Goal: Use online tool/utility: Utilize a website feature to perform a specific function

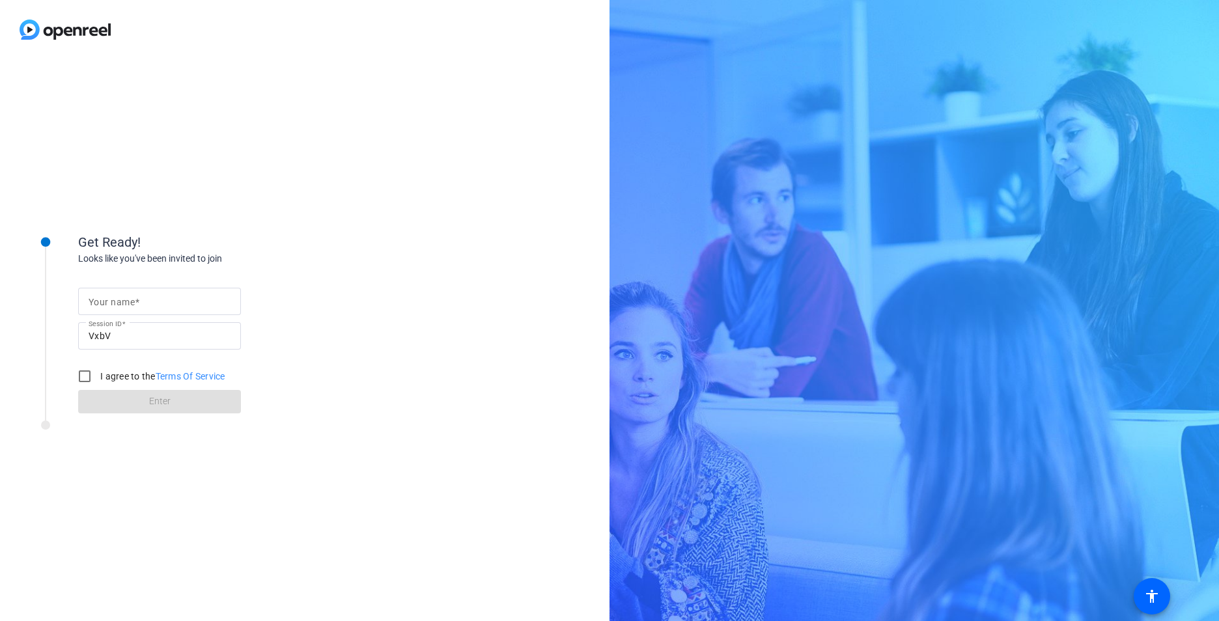
click at [188, 305] on input "Your name" at bounding box center [160, 302] width 142 height 16
click at [126, 299] on input "[PERSON_NAME]" at bounding box center [160, 302] width 142 height 16
type input "[PERSON_NAME]"
click at [92, 376] on input "I agree to the Terms Of Service" at bounding box center [85, 376] width 26 height 26
checkbox input "true"
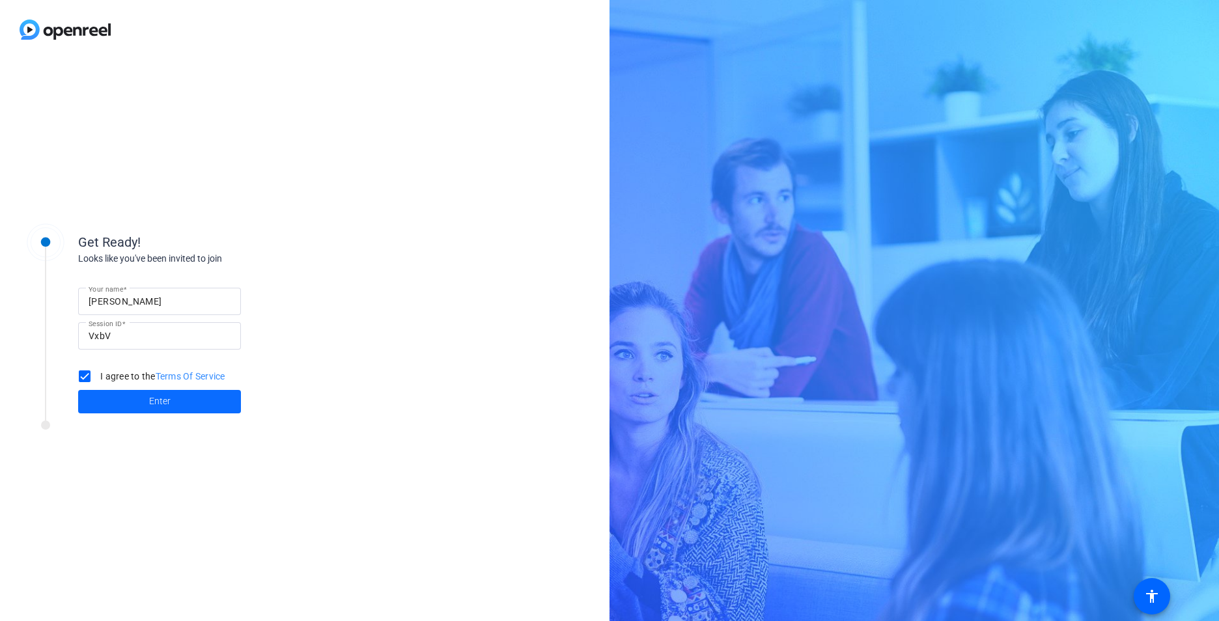
click at [191, 389] on span at bounding box center [159, 401] width 163 height 31
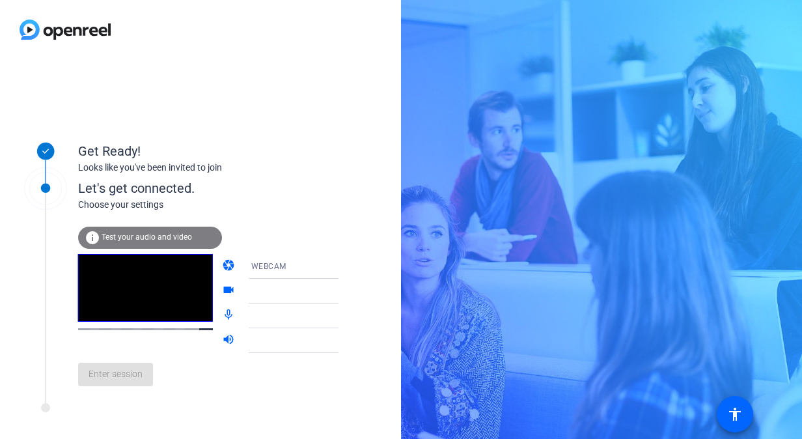
click at [137, 238] on span "Test your audio and video" at bounding box center [147, 236] width 90 height 9
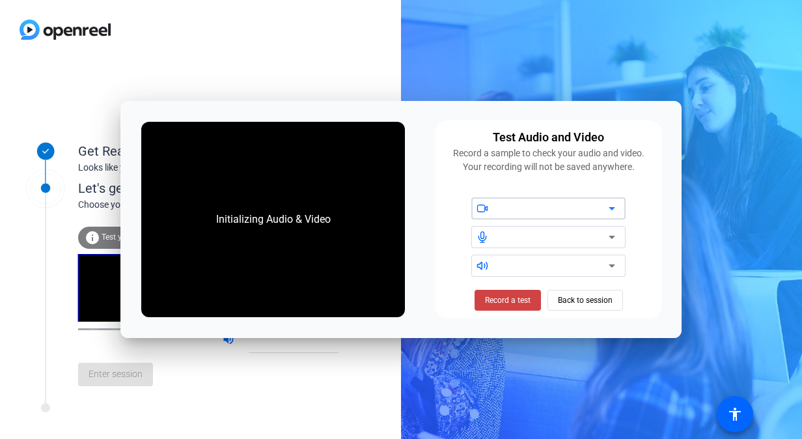
click at [518, 206] on div at bounding box center [553, 209] width 111 height 16
click at [488, 208] on span at bounding box center [483, 207] width 24 height 9
click at [607, 211] on icon at bounding box center [612, 209] width 16 height 16
click at [612, 215] on icon at bounding box center [612, 209] width 16 height 16
click at [620, 211] on div at bounding box center [548, 208] width 154 height 22
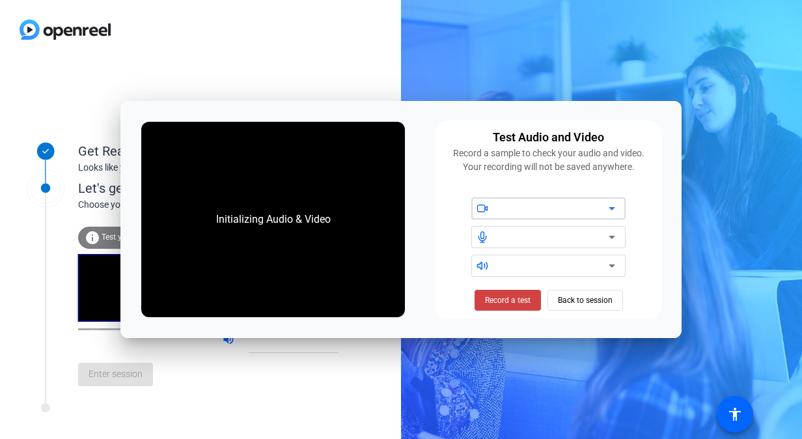
click at [610, 206] on icon at bounding box center [612, 209] width 16 height 16
click at [529, 300] on span "Record a test" at bounding box center [508, 300] width 46 height 12
click at [528, 302] on span "Stop Testing (6s)" at bounding box center [507, 300] width 59 height 12
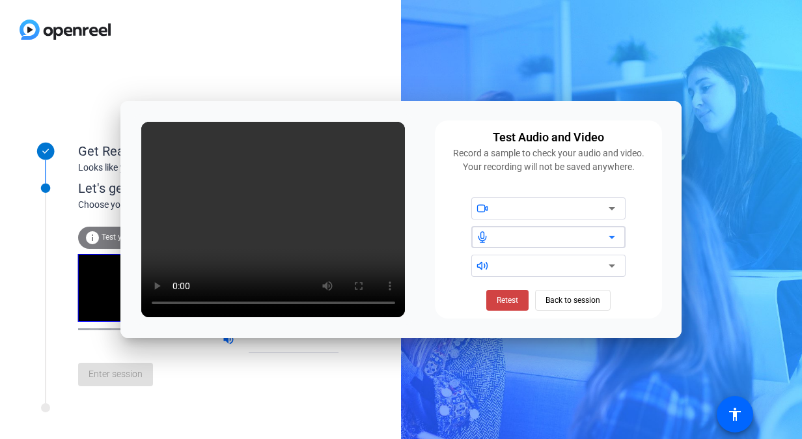
click at [512, 241] on div at bounding box center [553, 237] width 111 height 16
click at [612, 237] on icon at bounding box center [612, 237] width 7 height 3
click at [579, 299] on span "Back to session" at bounding box center [573, 300] width 55 height 25
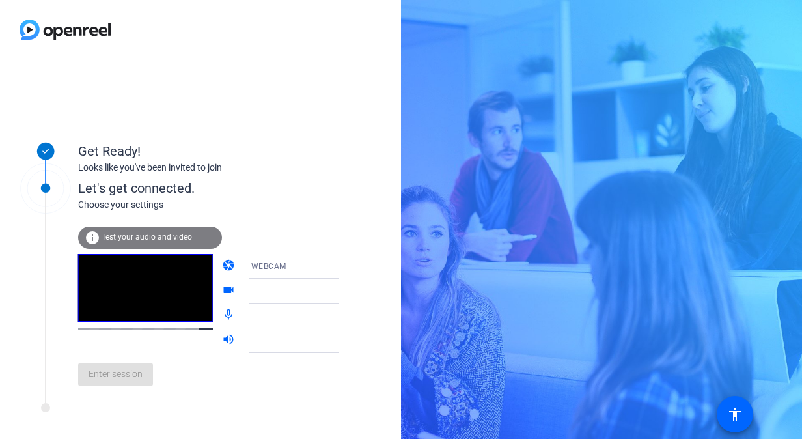
click at [344, 288] on icon at bounding box center [352, 291] width 16 height 16
click at [222, 288] on mat-icon "videocam" at bounding box center [230, 291] width 16 height 16
click at [251, 316] on div at bounding box center [300, 316] width 98 height 16
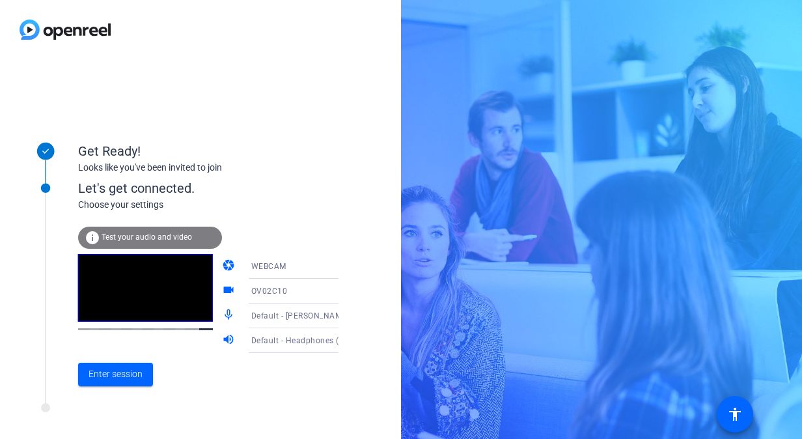
click at [275, 338] on span "Default - Headphones (3- Realtek(R) Audio)" at bounding box center [332, 340] width 163 height 10
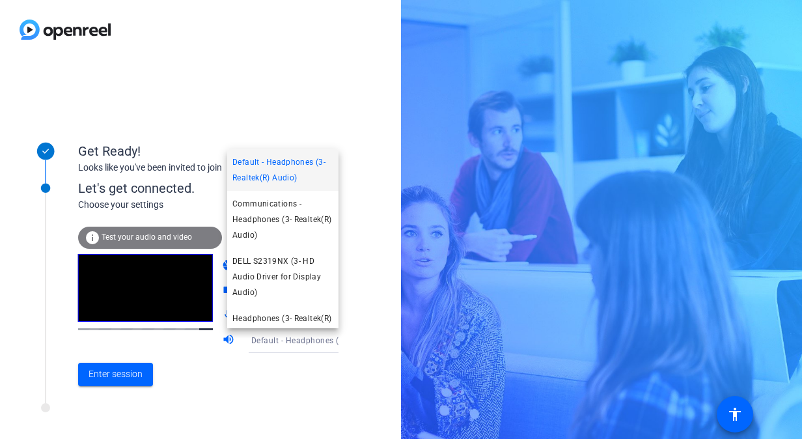
drag, startPoint x: 355, startPoint y: 185, endPoint x: 344, endPoint y: 201, distance: 19.7
click at [355, 185] on div at bounding box center [401, 219] width 802 height 439
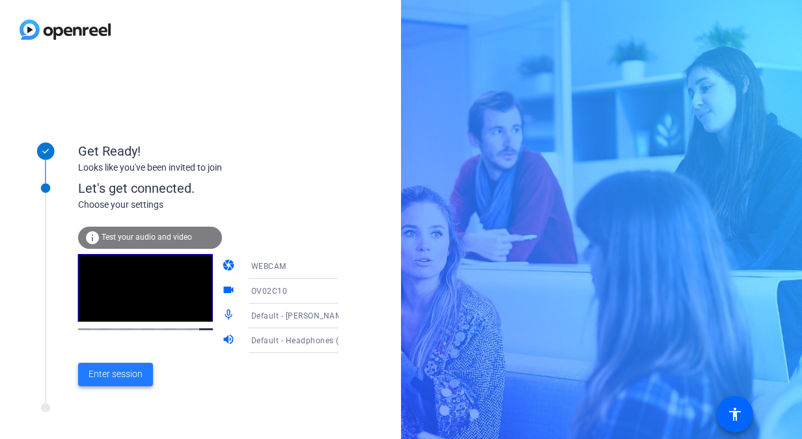
click at [108, 378] on span "Enter session" at bounding box center [116, 374] width 54 height 14
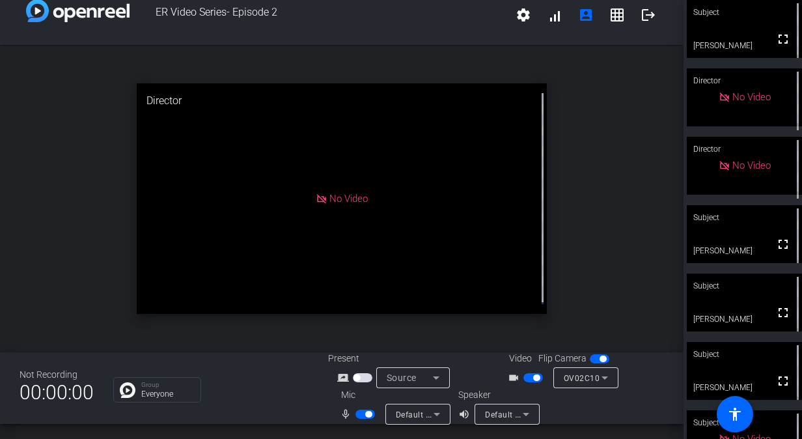
scroll to position [40, 0]
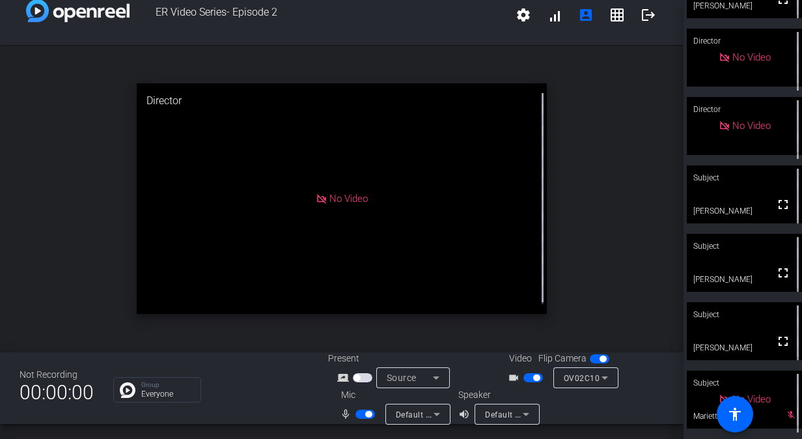
click at [527, 375] on span "button" at bounding box center [533, 377] width 20 height 9
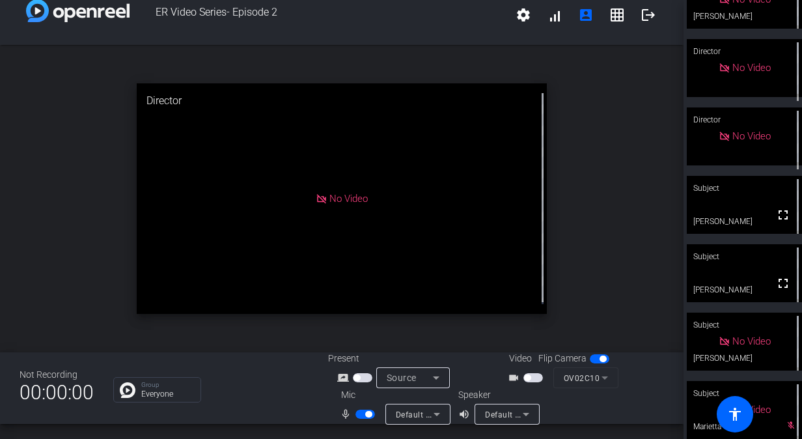
scroll to position [0, 0]
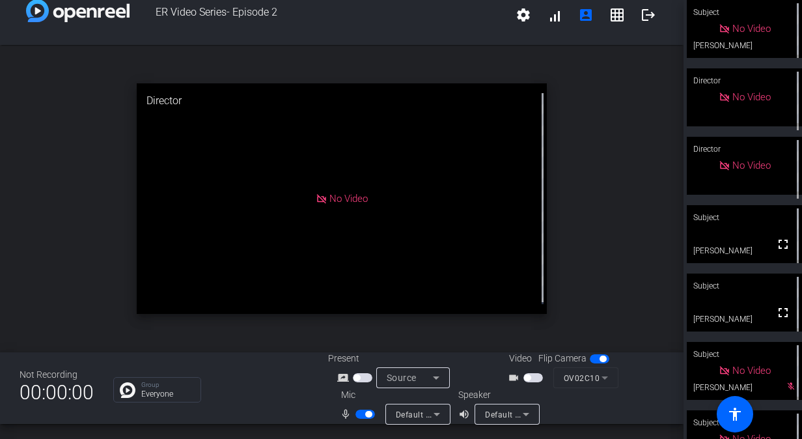
click at [363, 413] on span "button" at bounding box center [365, 413] width 20 height 9
click at [362, 413] on span "button" at bounding box center [365, 413] width 20 height 9
drag, startPoint x: 781, startPoint y: 245, endPoint x: 781, endPoint y: 294, distance: 49.5
click at [777, 247] on mat-icon "fullscreen" at bounding box center [783, 244] width 16 height 16
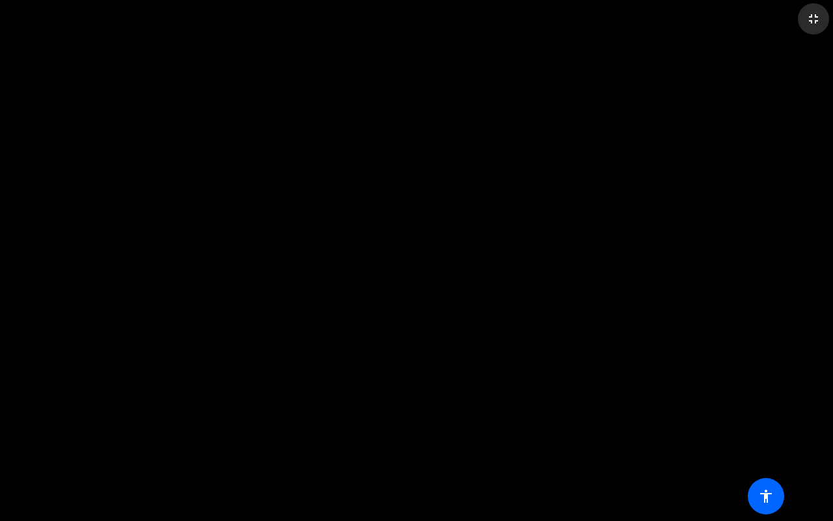
click at [812, 14] on mat-icon "fullscreen_exit" at bounding box center [814, 19] width 16 height 16
